Goal: Register for event/course

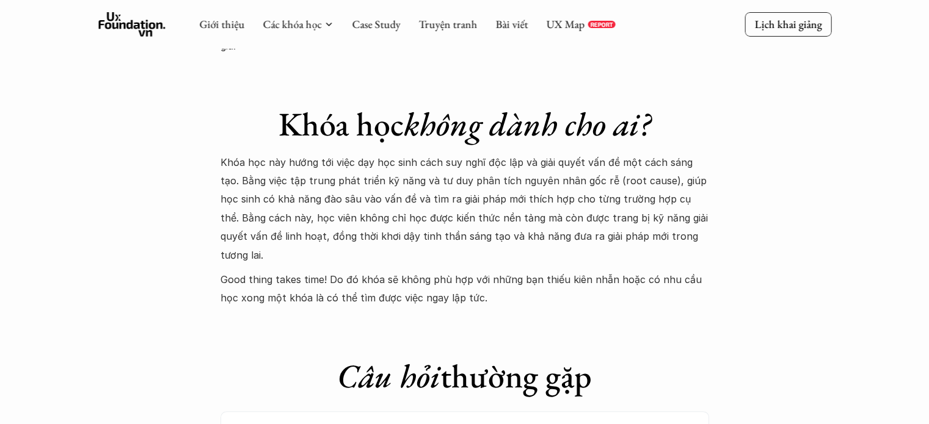
scroll to position [4763, 0]
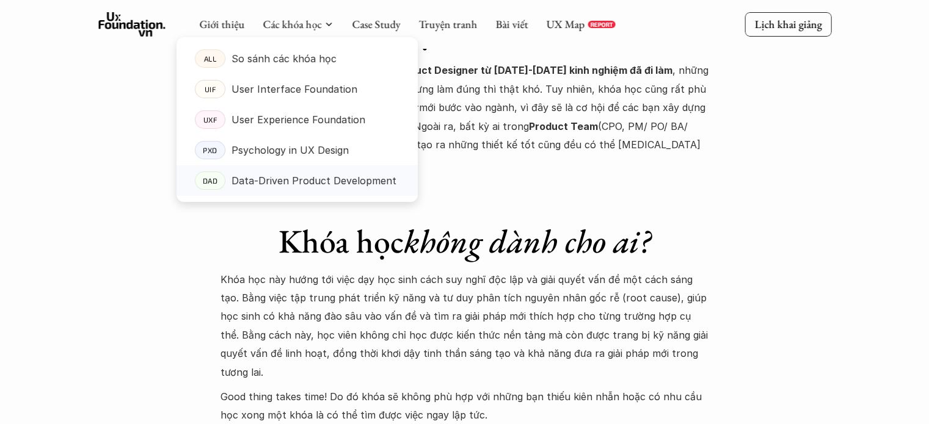
click at [288, 186] on p "Data-Driven Product Development" at bounding box center [313, 181] width 165 height 18
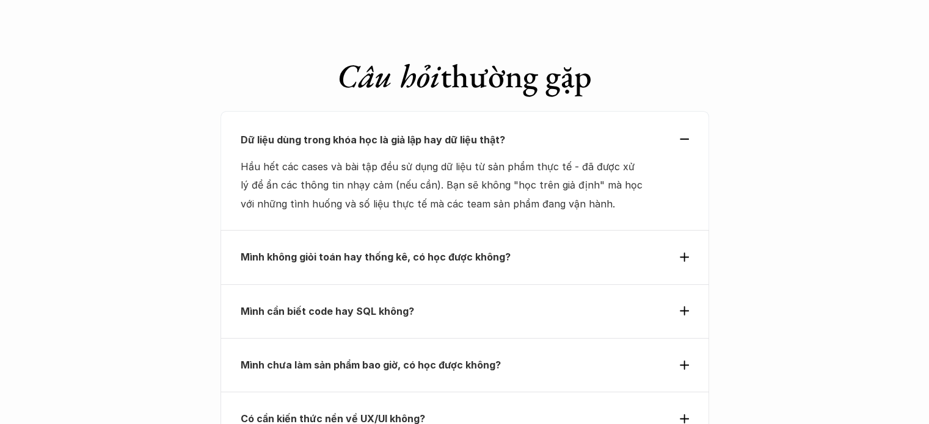
scroll to position [4214, 0]
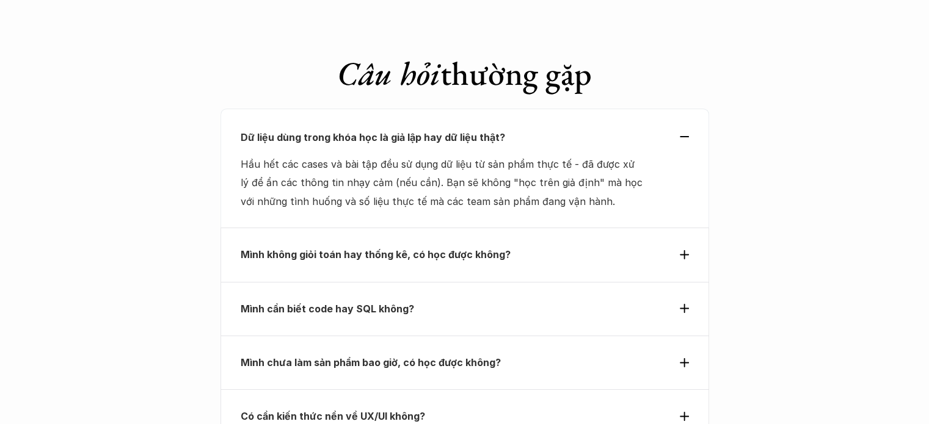
click at [391, 282] on div "Mình cần biết code hay SQL không?" at bounding box center [464, 309] width 489 height 54
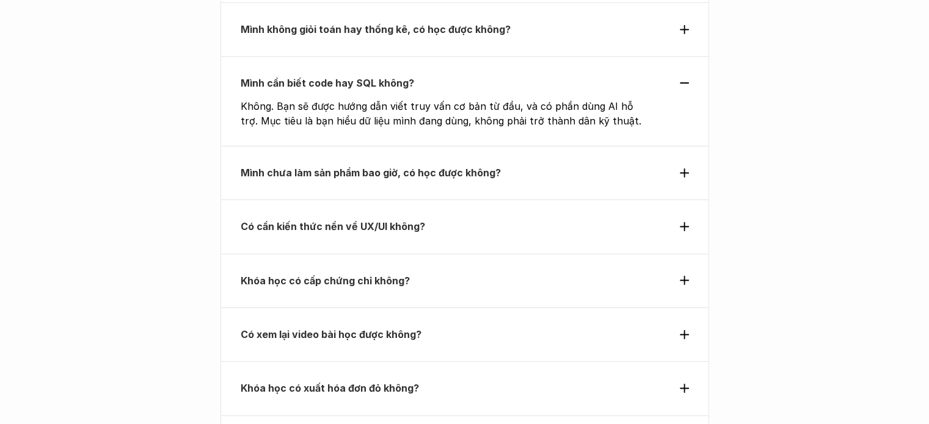
scroll to position [4397, 0]
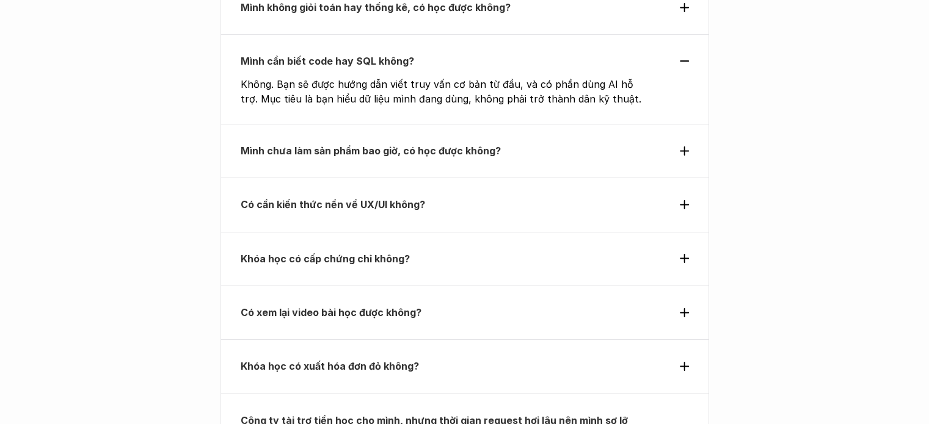
click at [396, 253] on strong "Khóa học có cấp chứng chỉ không?" at bounding box center [325, 259] width 169 height 12
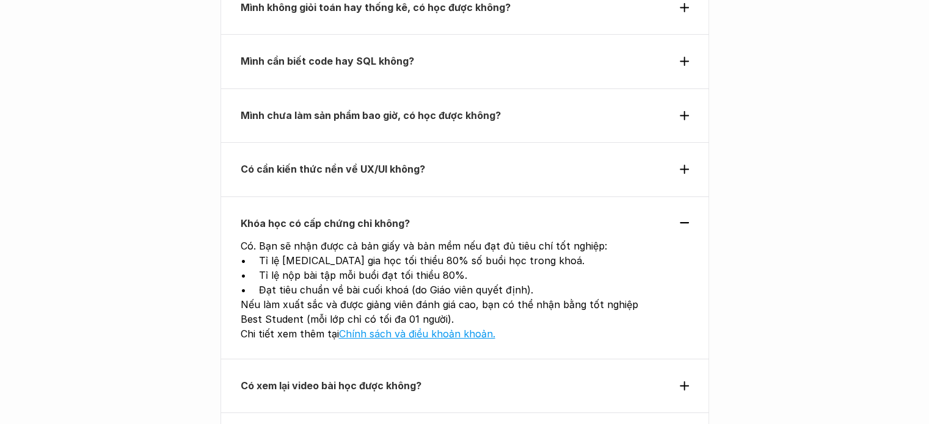
click at [404, 163] on strong "Có cần kiến thức nền về UX/UI không?" at bounding box center [333, 169] width 184 height 12
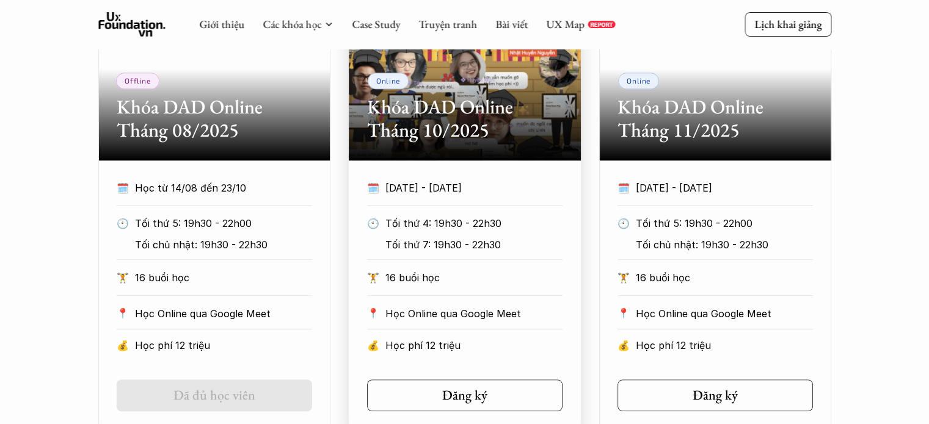
scroll to position [733, 0]
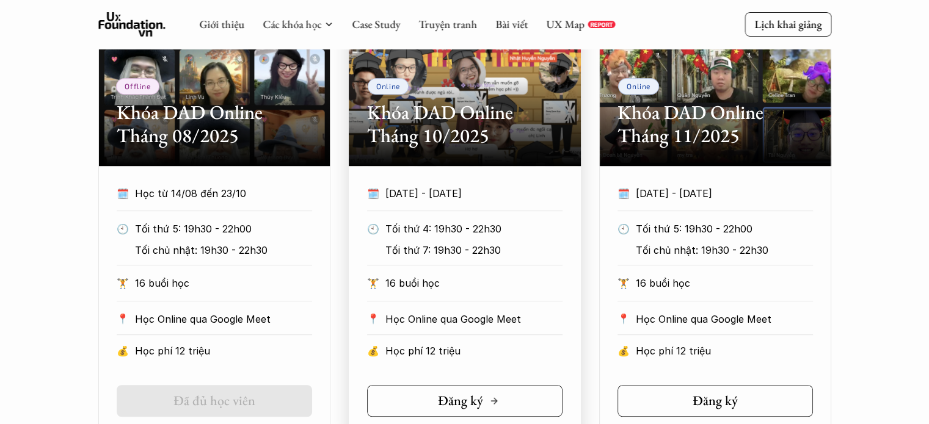
click at [427, 407] on link "Đăng ký" at bounding box center [464, 401] width 195 height 32
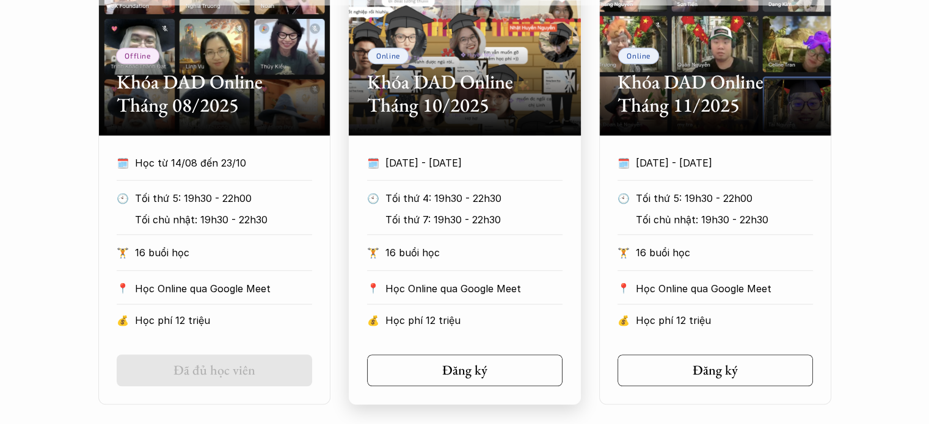
scroll to position [794, 0]
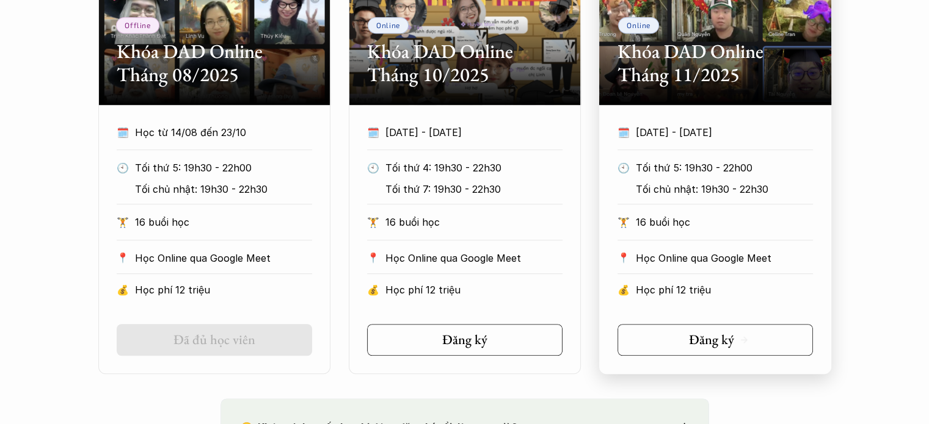
click at [710, 343] on h5 "Đăng ký" at bounding box center [710, 340] width 45 height 16
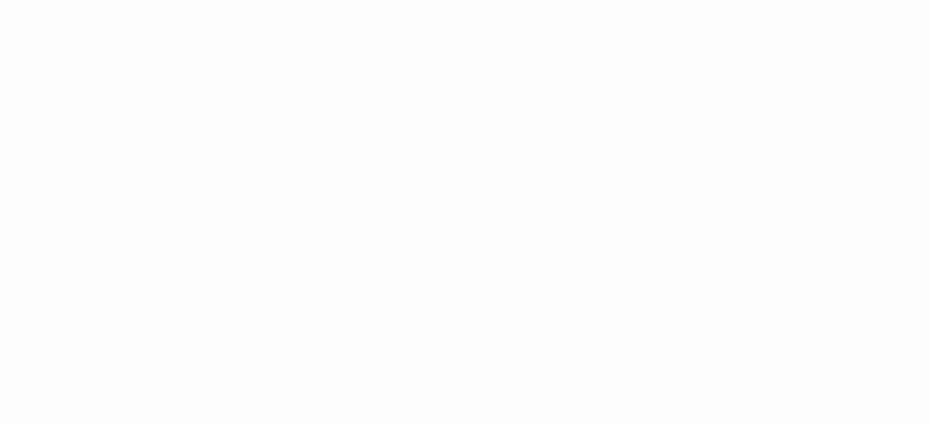
scroll to position [1893, 0]
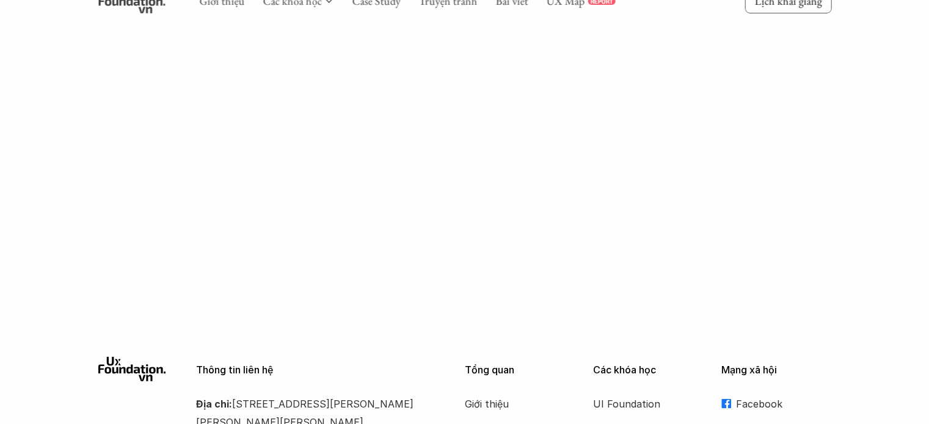
scroll to position [2076, 0]
